Goal: Information Seeking & Learning: Learn about a topic

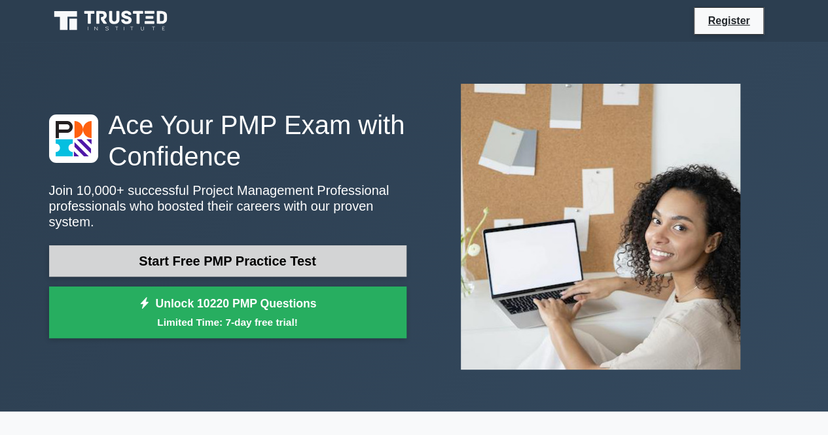
click at [321, 245] on link "Start Free PMP Practice Test" at bounding box center [227, 260] width 357 height 31
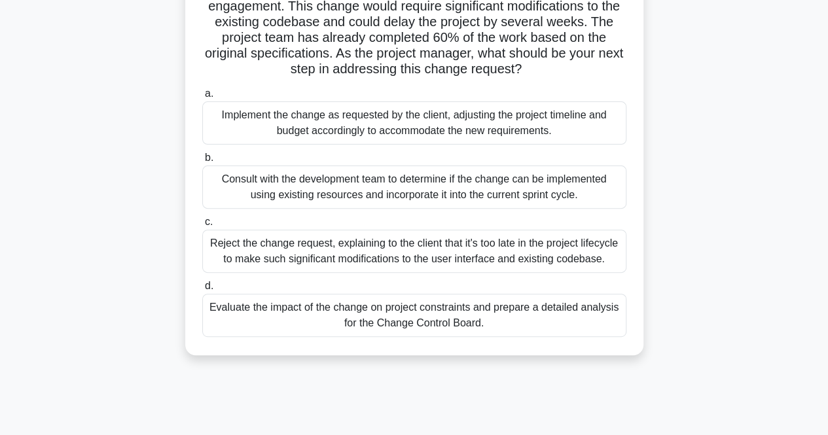
scroll to position [132, 0]
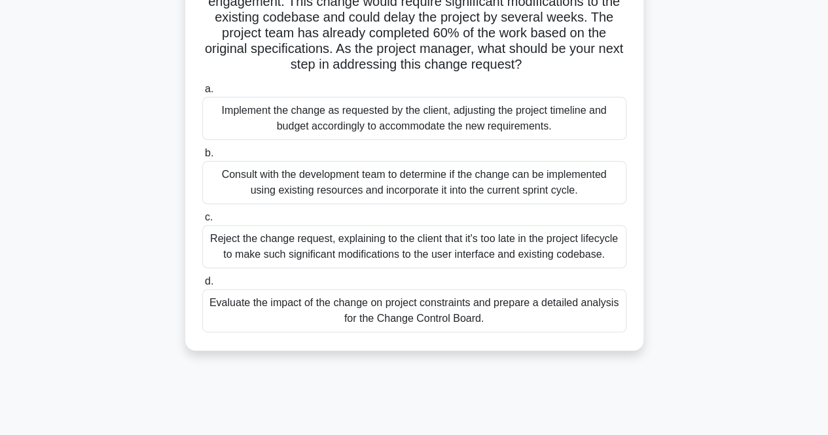
click at [472, 314] on div "Evaluate the impact of the change on project constraints and prepare a detailed…" at bounding box center [414, 310] width 424 height 43
click at [202, 286] on input "d. Evaluate the impact of the change on project constraints and prepare a detai…" at bounding box center [202, 282] width 0 height 9
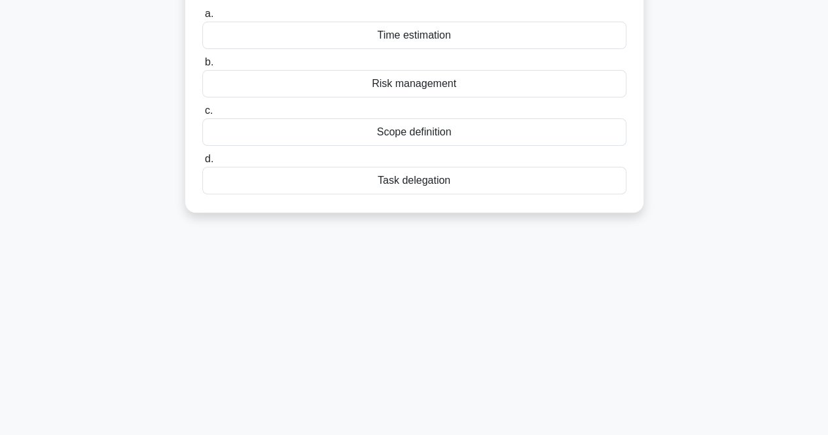
scroll to position [0, 0]
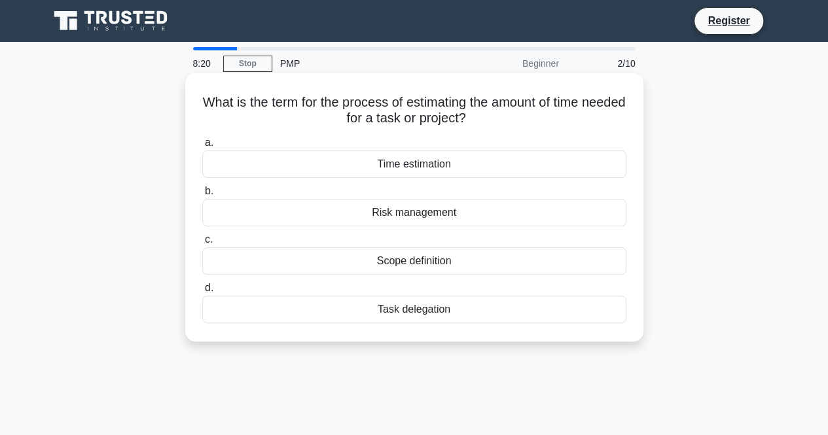
click at [409, 170] on div "Time estimation" at bounding box center [414, 164] width 424 height 27
click at [202, 147] on input "a. Time estimation" at bounding box center [202, 143] width 0 height 9
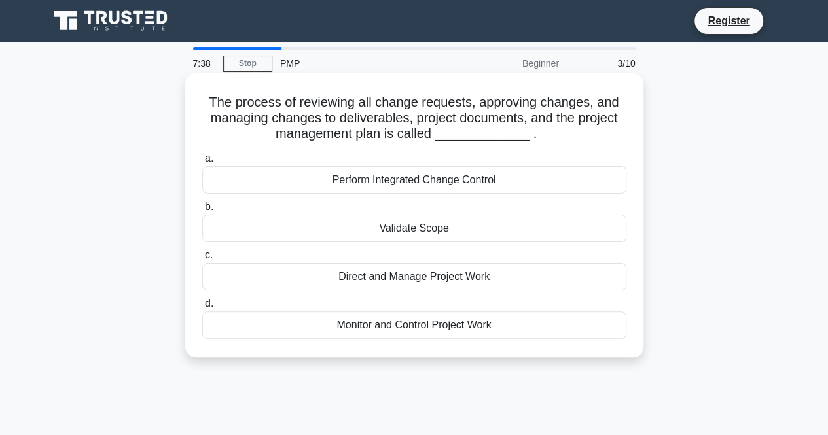
click at [370, 187] on div "Perform Integrated Change Control" at bounding box center [414, 179] width 424 height 27
click at [202, 163] on input "a. Perform Integrated Change Control" at bounding box center [202, 158] width 0 height 9
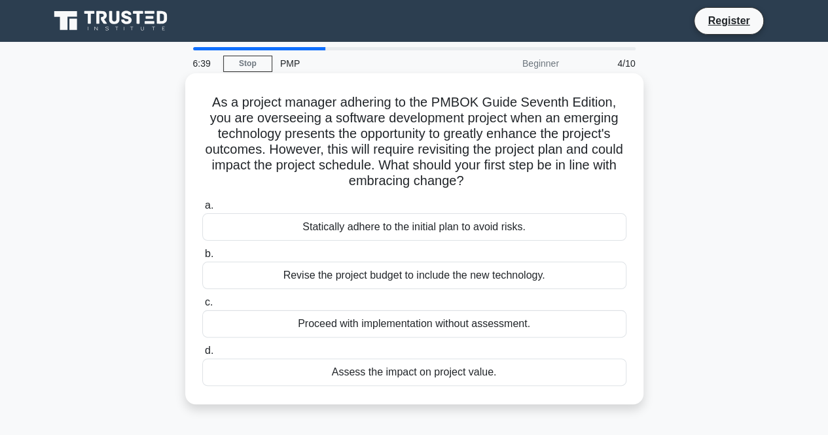
click at [414, 377] on div "Assess the impact on project value." at bounding box center [414, 372] width 424 height 27
click at [202, 355] on input "d. Assess the impact on project value." at bounding box center [202, 351] width 0 height 9
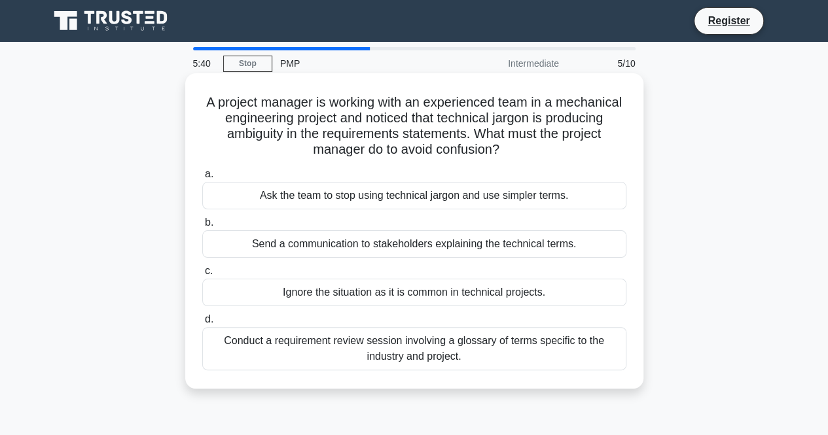
click at [446, 350] on div "Conduct a requirement review session involving a glossary of terms specific to …" at bounding box center [414, 348] width 424 height 43
click at [202, 324] on input "d. Conduct a requirement review session involving a glossary of terms specific …" at bounding box center [202, 319] width 0 height 9
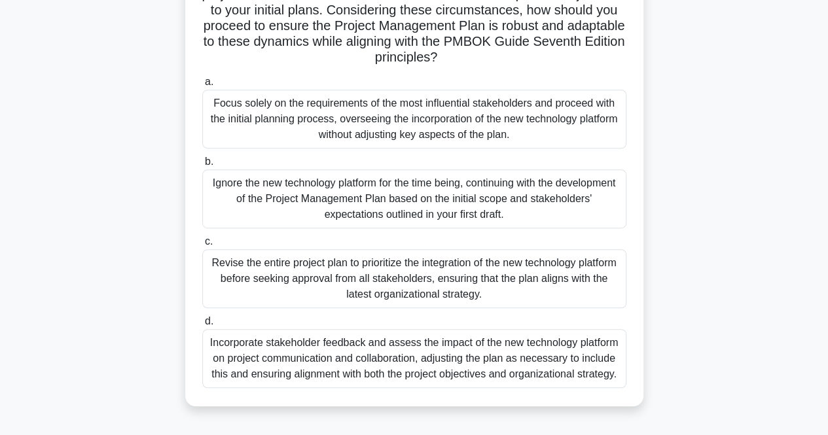
scroll to position [255, 0]
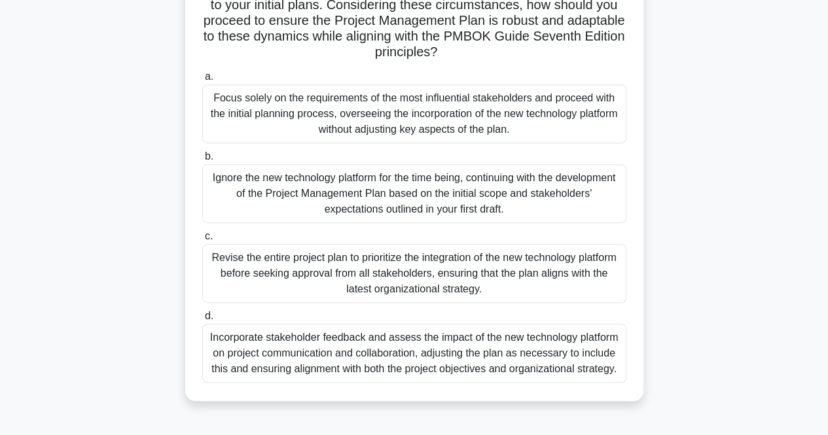
click at [514, 361] on div "Incorporate stakeholder feedback and assess the impact of the new technology pl…" at bounding box center [414, 353] width 424 height 59
click at [202, 321] on input "d. Incorporate stakeholder feedback and assess the impact of the new technology…" at bounding box center [202, 316] width 0 height 9
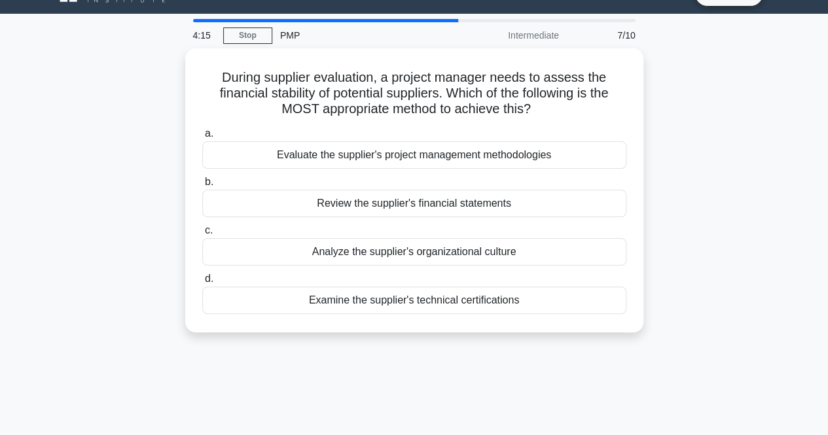
scroll to position [0, 0]
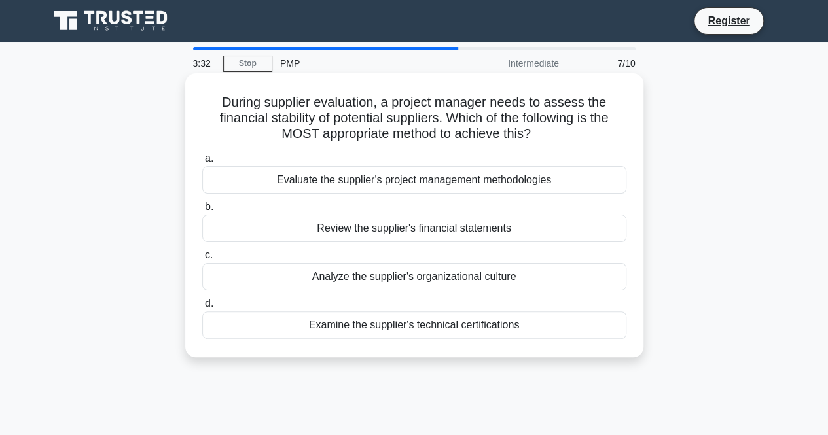
click at [395, 220] on div "Review the supplier's financial statements" at bounding box center [414, 228] width 424 height 27
click at [202, 211] on input "b. Review the supplier's financial statements" at bounding box center [202, 207] width 0 height 9
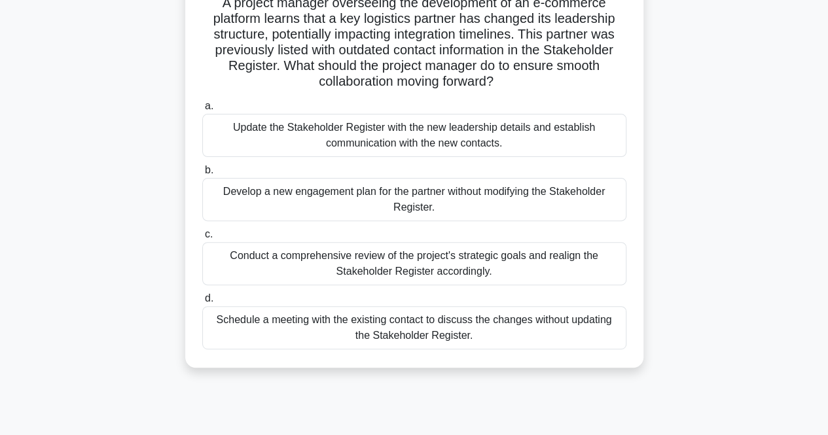
scroll to position [103, 0]
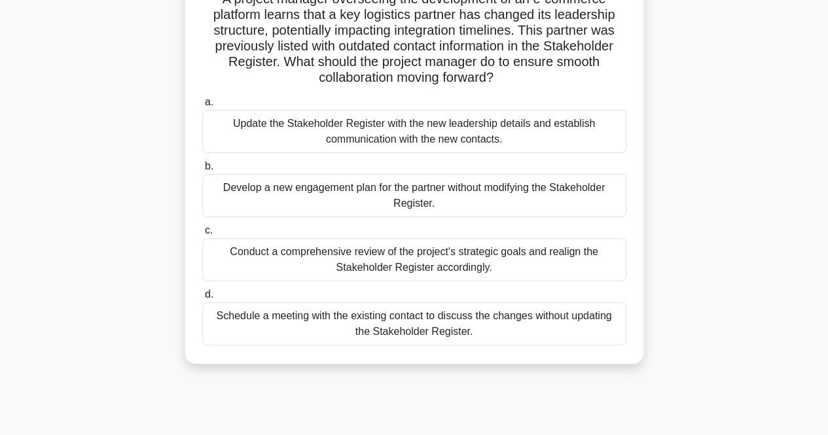
drag, startPoint x: 526, startPoint y: 197, endPoint x: 569, endPoint y: 151, distance: 62.5
click at [569, 151] on div "a. Update the Stakeholder Register with the new leadership details and establis…" at bounding box center [414, 220] width 440 height 257
click at [524, 162] on label "b. Develop a new engagement plan for the partner without modifying the Stakehol…" at bounding box center [414, 187] width 424 height 59
click at [202, 162] on input "b. Develop a new engagement plan for the partner without modifying the Stakehol…" at bounding box center [202, 166] width 0 height 9
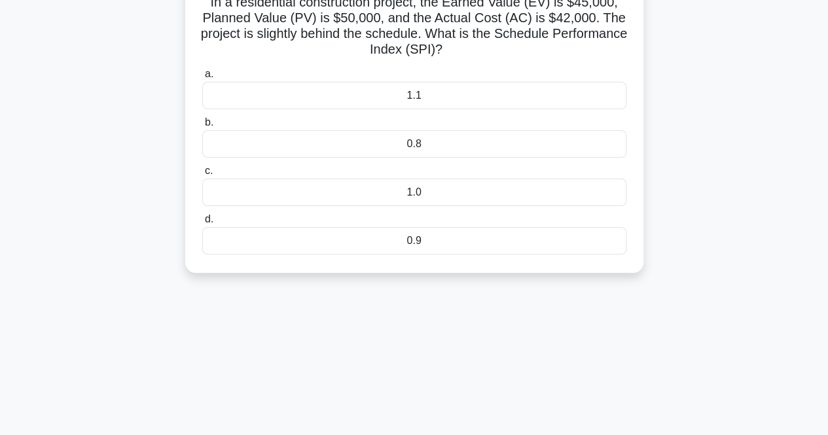
scroll to position [0, 0]
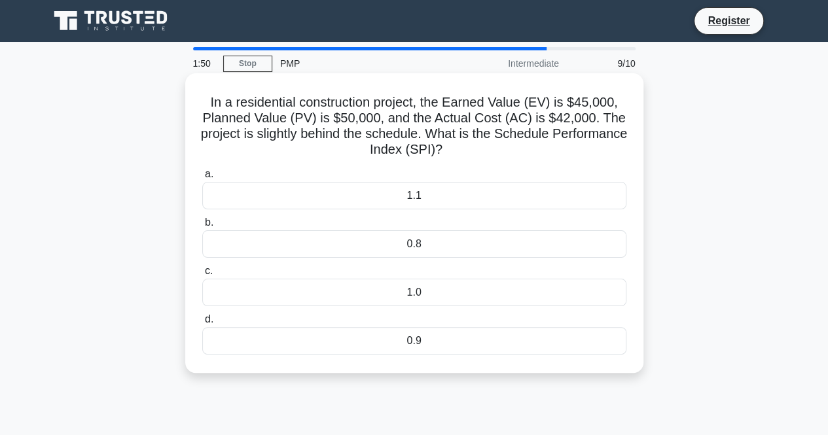
click at [415, 289] on div "1.0" at bounding box center [414, 292] width 424 height 27
click at [202, 276] on input "c. 1.0" at bounding box center [202, 271] width 0 height 9
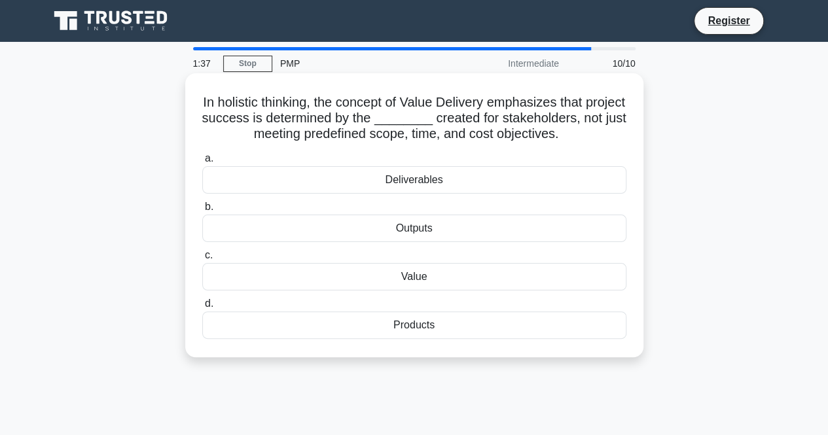
click at [400, 278] on div "Value" at bounding box center [414, 276] width 424 height 27
click at [202, 260] on input "c. Value" at bounding box center [202, 255] width 0 height 9
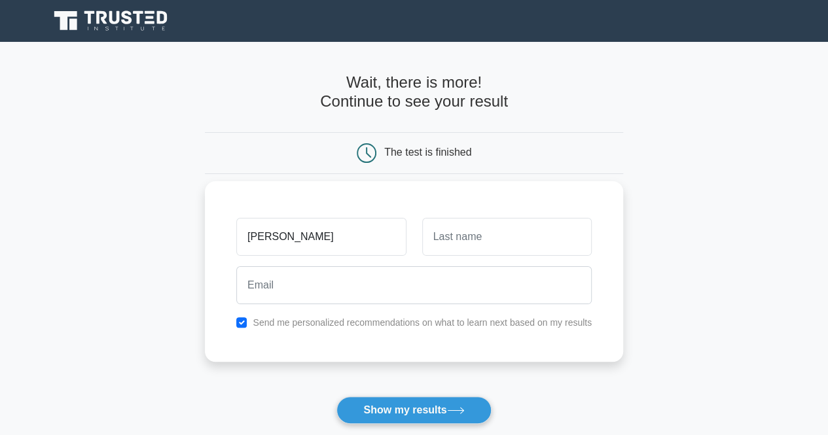
type input "[PERSON_NAME]"
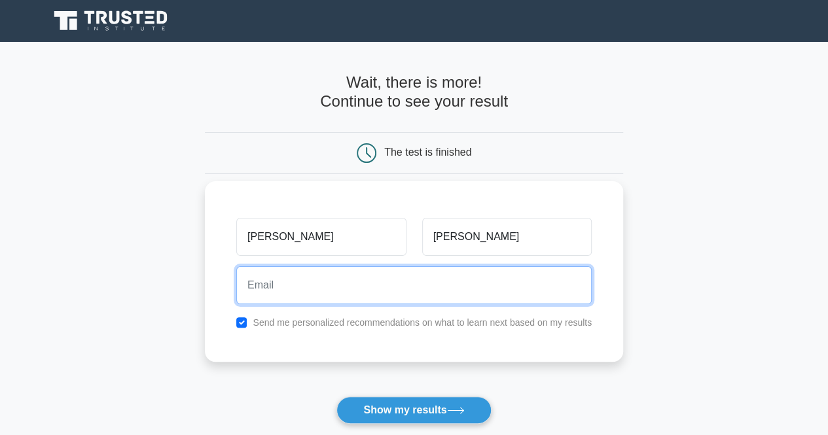
click at [325, 272] on input "email" at bounding box center [413, 285] width 355 height 38
type input "[PERSON_NAME][EMAIL_ADDRESS][DOMAIN_NAME]"
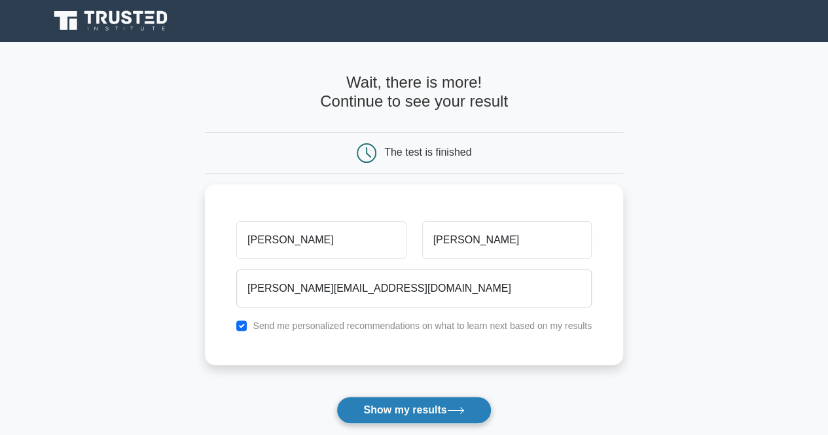
click at [449, 408] on button "Show my results" at bounding box center [413, 410] width 154 height 27
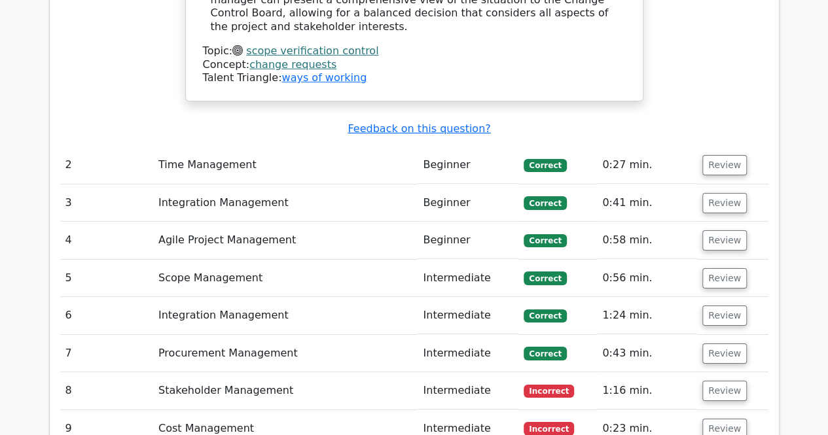
scroll to position [2069, 0]
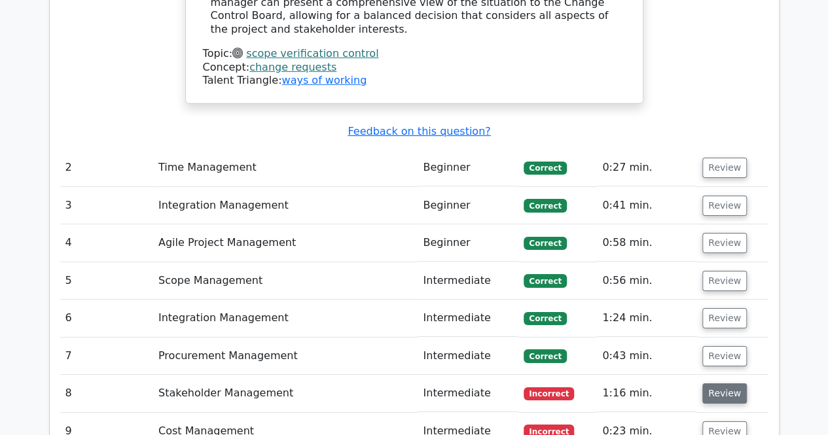
click at [716, 384] on button "Review" at bounding box center [724, 394] width 45 height 20
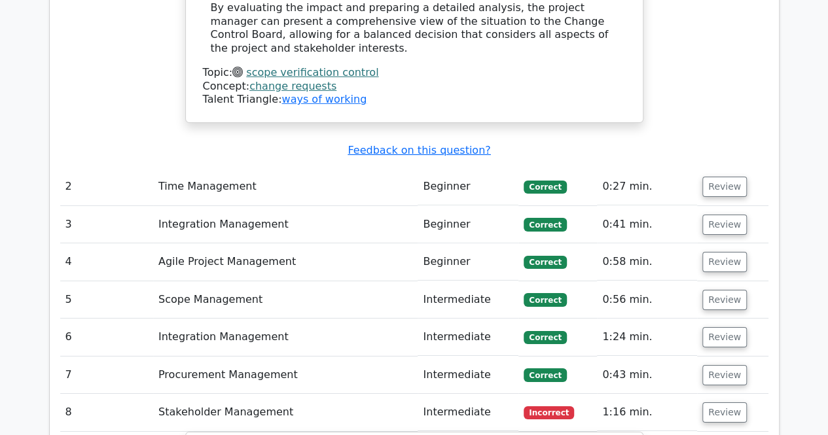
scroll to position [2045, 0]
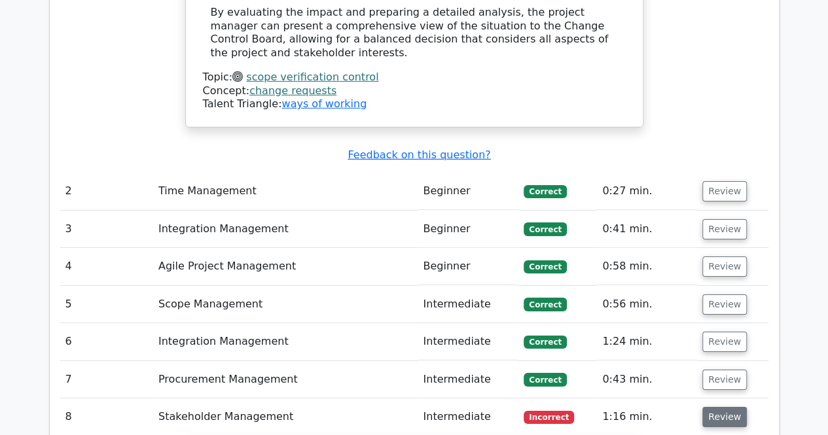
click at [725, 407] on button "Review" at bounding box center [724, 417] width 45 height 20
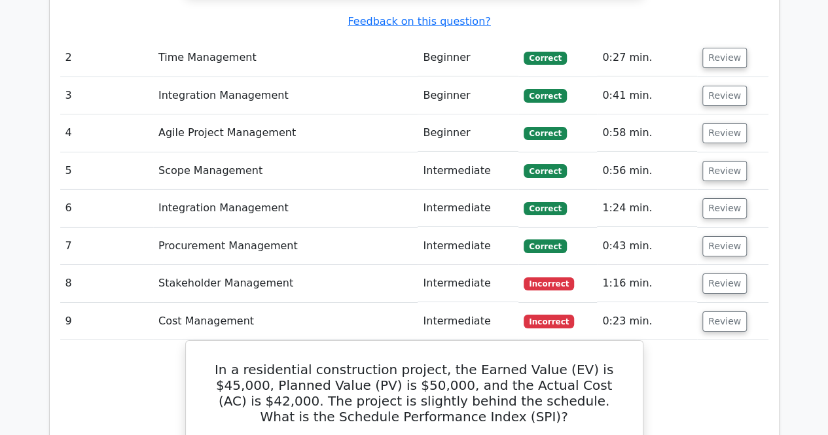
scroll to position [2194, 0]
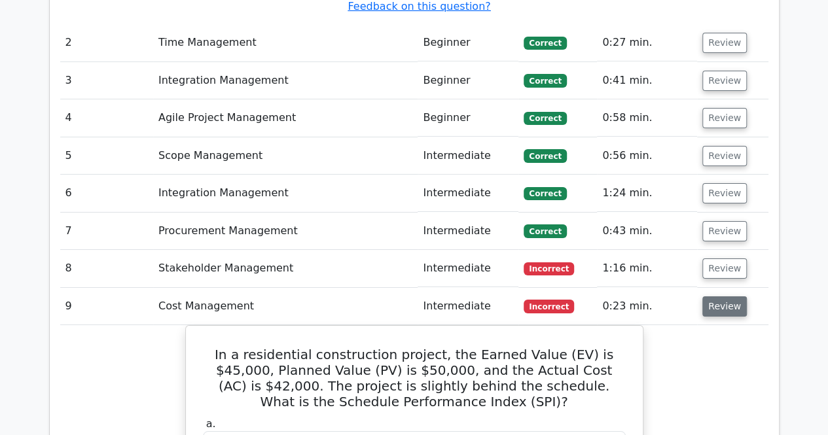
click at [728, 296] on button "Review" at bounding box center [724, 306] width 45 height 20
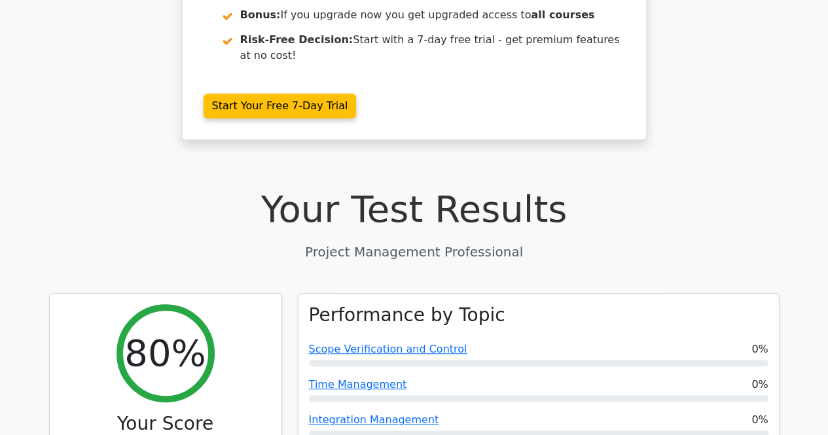
scroll to position [0, 0]
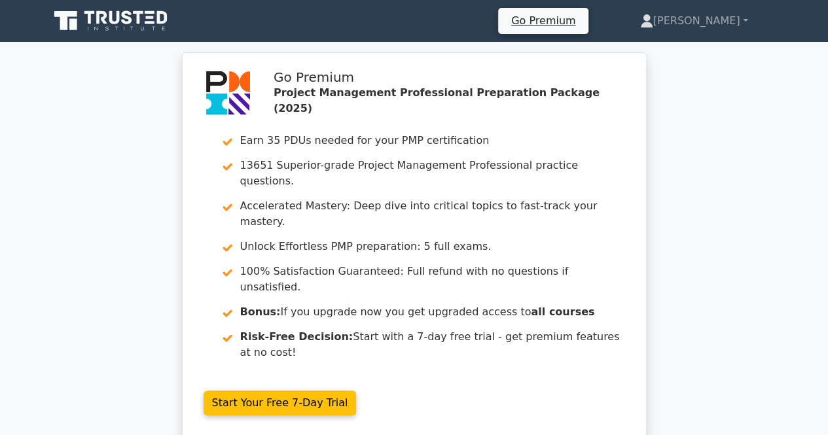
click at [436, 21] on div "Go Premium Durgesh Profile Settings Profile Settings Go Premium Durgesh Profile…" at bounding box center [482, 20] width 594 height 27
